Goal: Contribute content: Add original content to the website for others to see

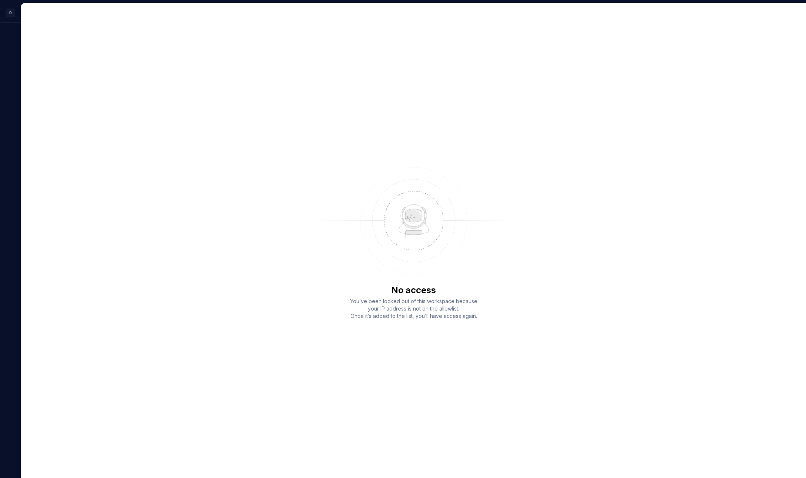
click at [552, 57] on div "No access You’ve been locked out of this workspace because your IP address is n…" at bounding box center [413, 240] width 785 height 475
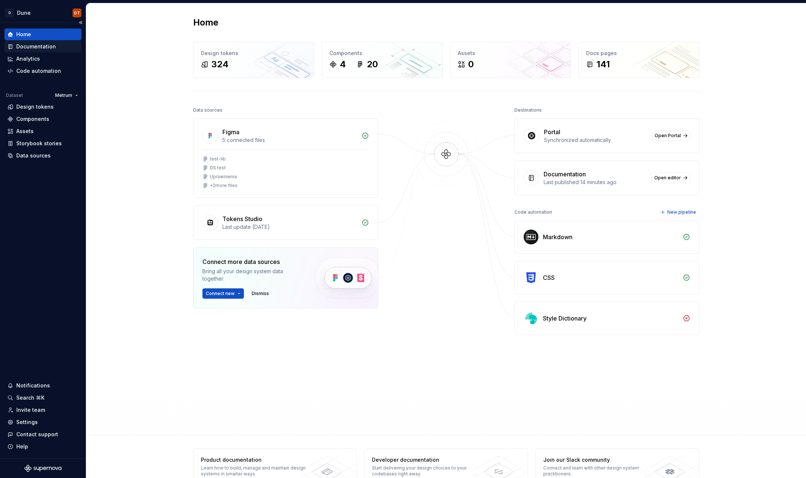
click at [37, 46] on div "Documentation" at bounding box center [36, 46] width 40 height 7
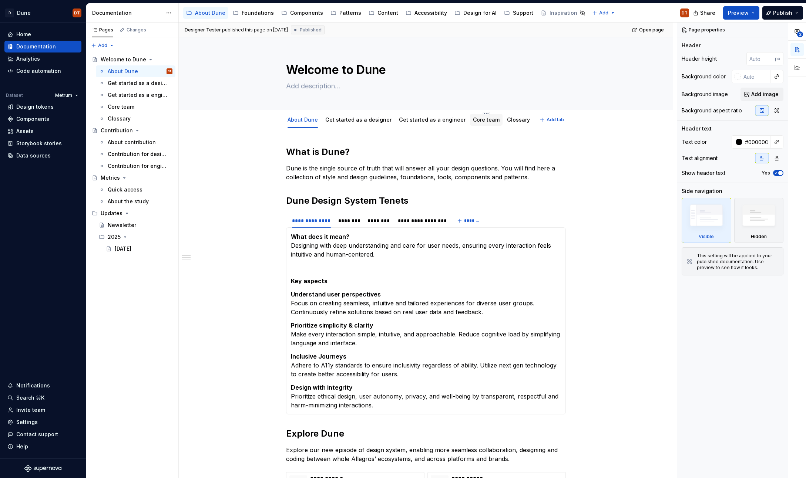
click at [473, 123] on div "Core team" at bounding box center [486, 119] width 27 height 7
click at [477, 120] on link "Core team" at bounding box center [486, 120] width 27 height 6
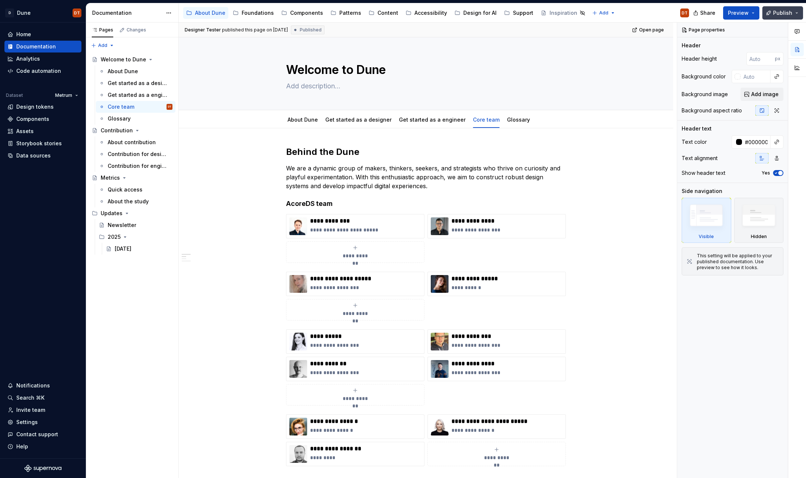
click at [784, 14] on span "Publish" at bounding box center [782, 12] width 19 height 7
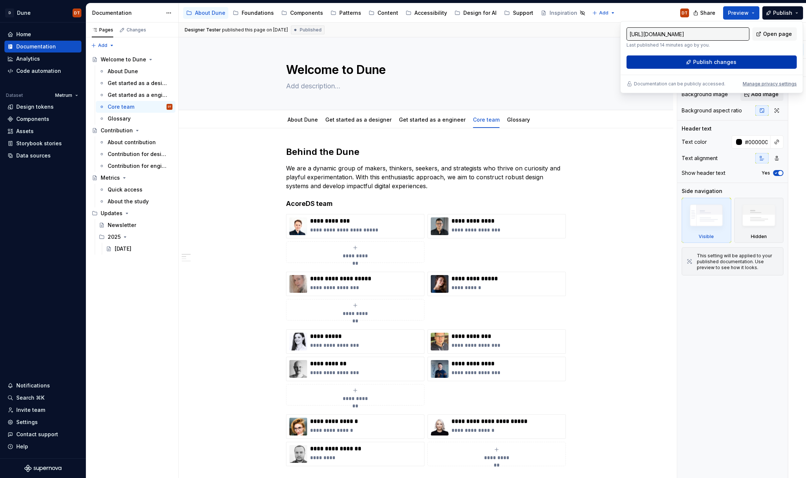
click at [710, 66] on button "Publish changes" at bounding box center [711, 61] width 170 height 13
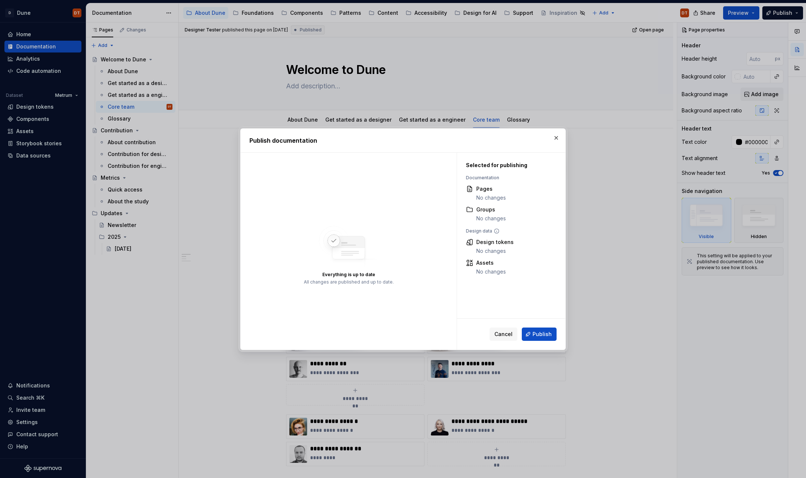
drag, startPoint x: 542, startPoint y: 332, endPoint x: 541, endPoint y: 325, distance: 6.4
click at [542, 332] on span "Publish" at bounding box center [541, 334] width 19 height 7
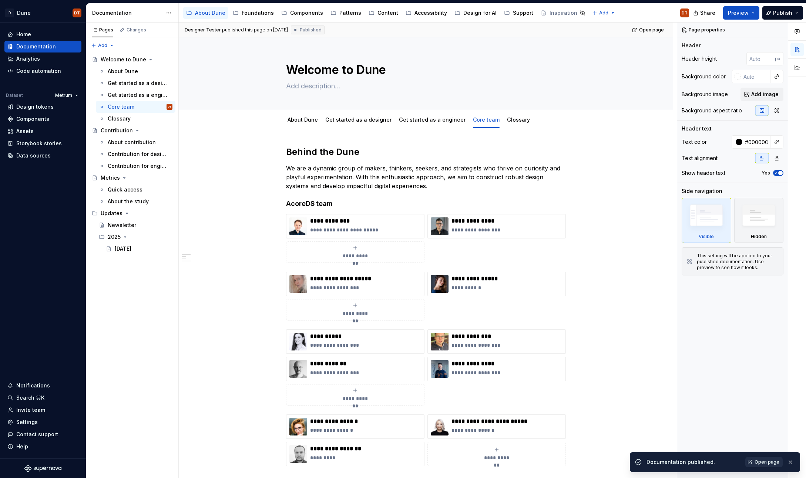
click at [761, 463] on span "Open page" at bounding box center [766, 463] width 25 height 6
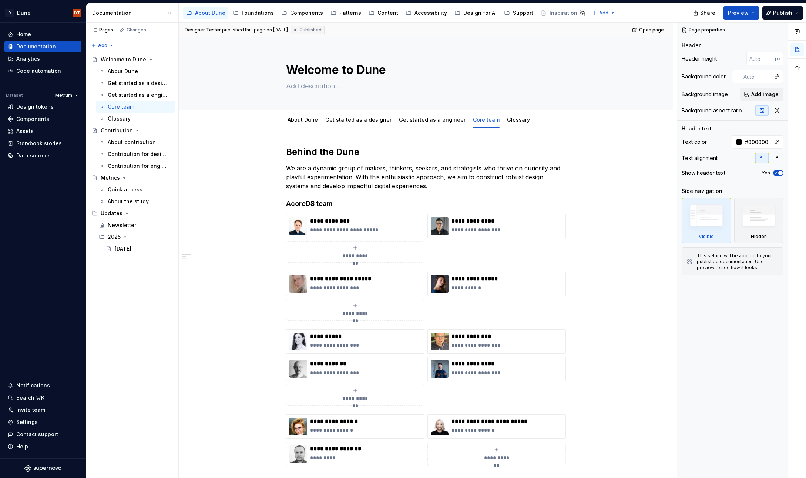
type textarea "*"
